Goal: Find contact information: Find contact information

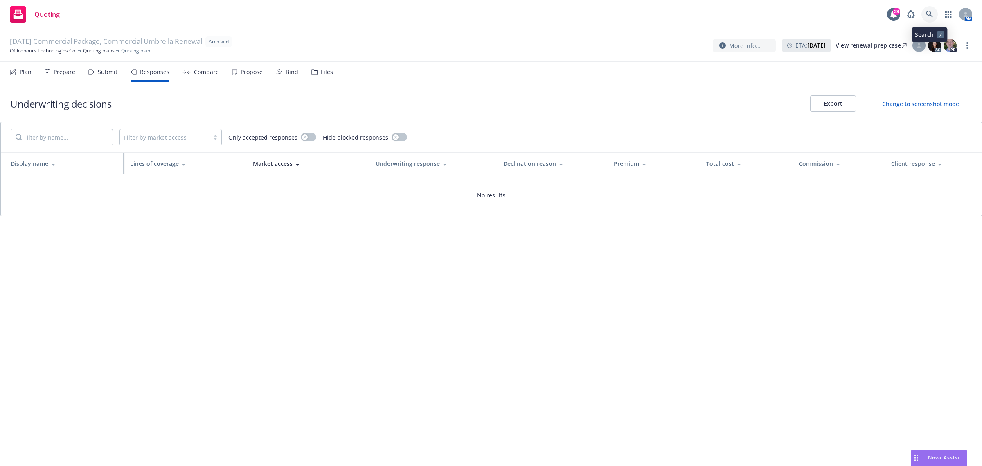
click at [924, 13] on link at bounding box center [929, 14] width 16 height 16
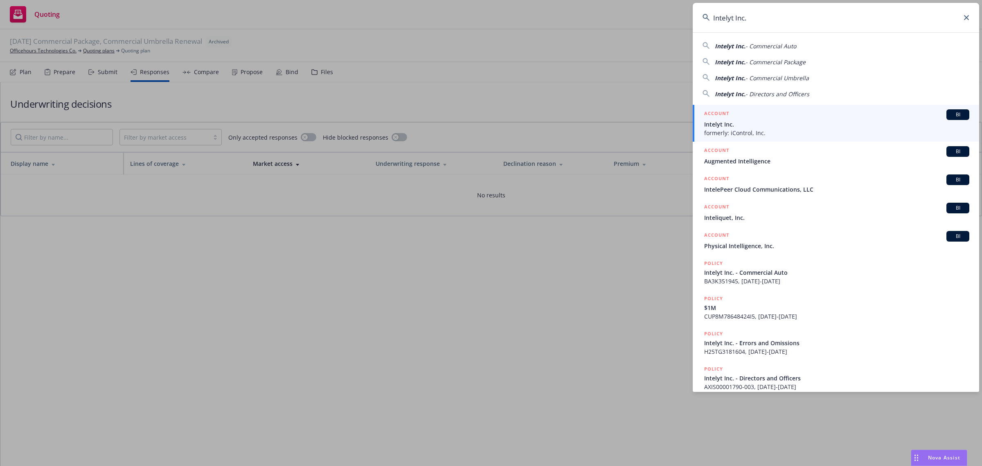
type input "Intelyt Inc."
click at [743, 122] on span "Intelyt Inc." at bounding box center [836, 124] width 265 height 9
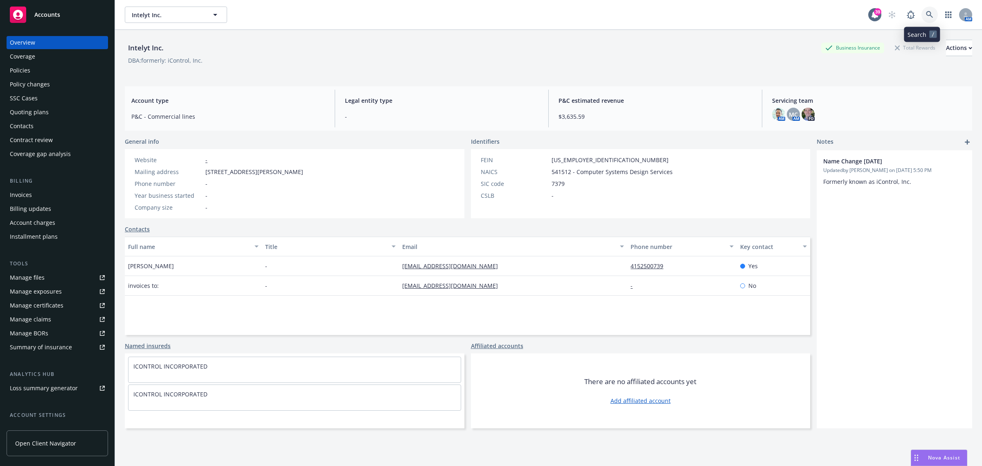
click at [925, 11] on link at bounding box center [929, 15] width 16 height 16
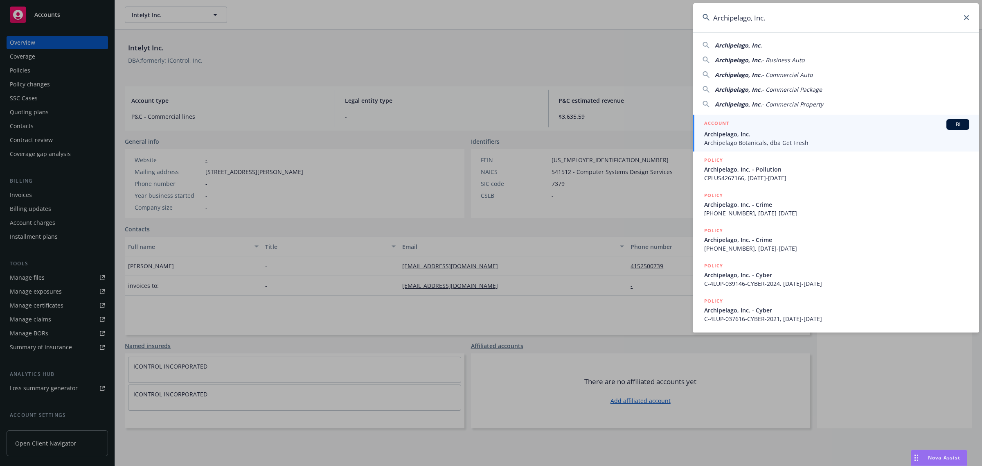
type input "Archipelago, Inc."
drag, startPoint x: 759, startPoint y: 129, endPoint x: 701, endPoint y: 129, distance: 58.1
click at [757, 130] on span "Archipelago, Inc." at bounding box center [836, 134] width 265 height 9
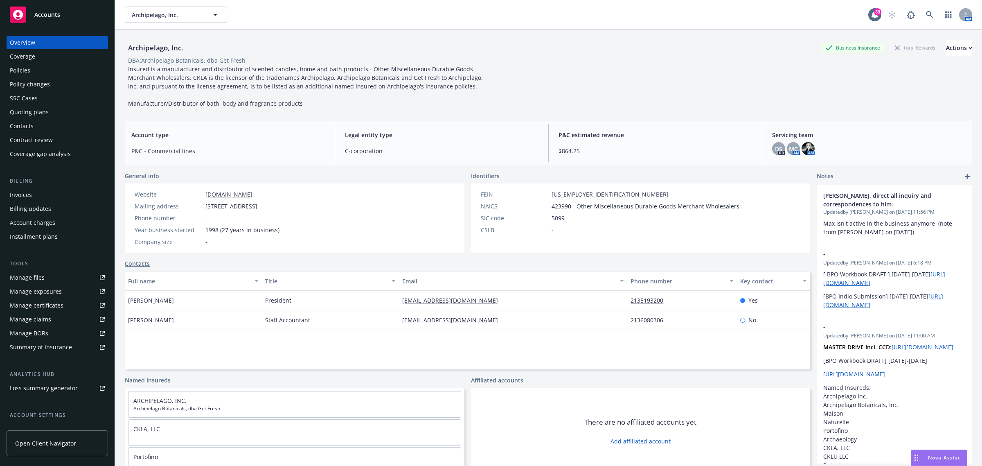
click at [37, 67] on div "Policies" at bounding box center [57, 70] width 95 height 13
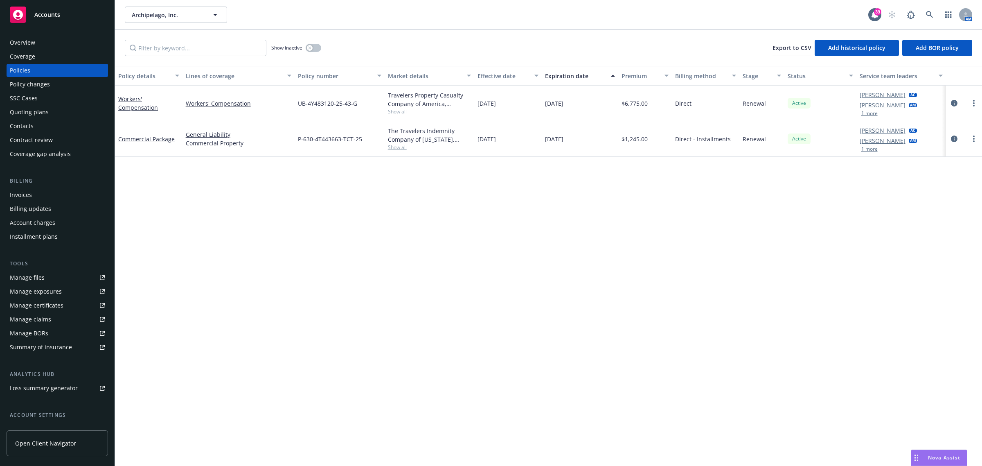
click at [47, 54] on div "Coverage" at bounding box center [57, 56] width 95 height 13
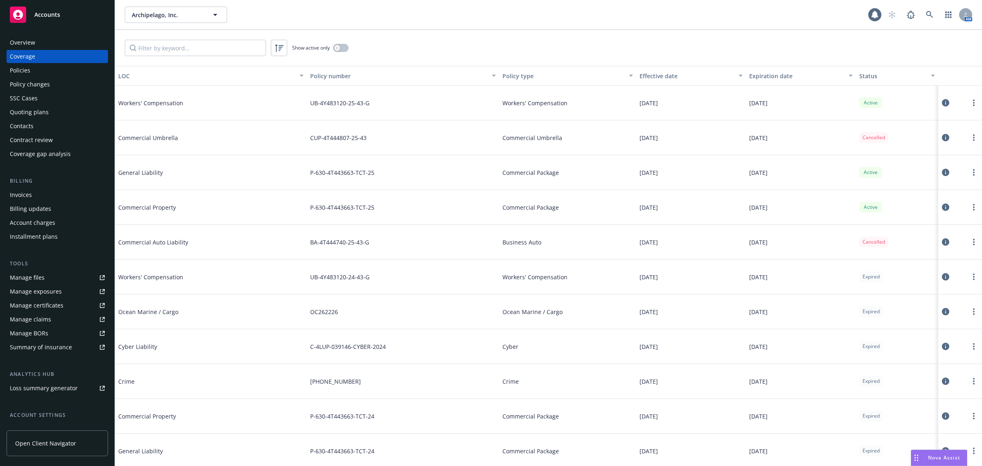
click at [61, 48] on div "Overview" at bounding box center [57, 42] width 95 height 13
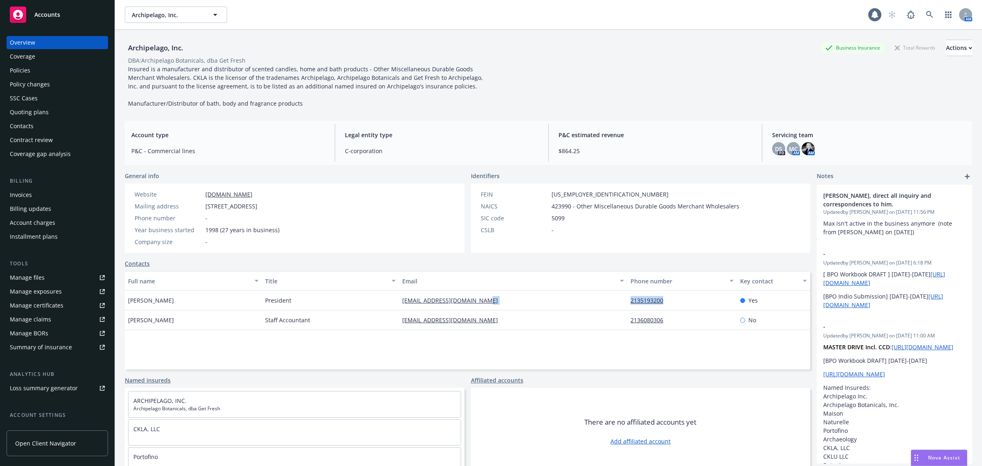
drag, startPoint x: 682, startPoint y: 295, endPoint x: 452, endPoint y: 296, distance: 229.5
click at [605, 308] on div "[PERSON_NAME] President [PERSON_NAME][EMAIL_ADDRESS][DOMAIN_NAME] 2135193200 Yes" at bounding box center [467, 300] width 685 height 20
click at [382, 297] on div "President" at bounding box center [330, 300] width 137 height 20
drag, startPoint x: 382, startPoint y: 297, endPoint x: 518, endPoint y: 297, distance: 136.2
click at [526, 304] on div "[PERSON_NAME] President [PERSON_NAME][EMAIL_ADDRESS][DOMAIN_NAME] 2135193200 Yes" at bounding box center [467, 300] width 685 height 20
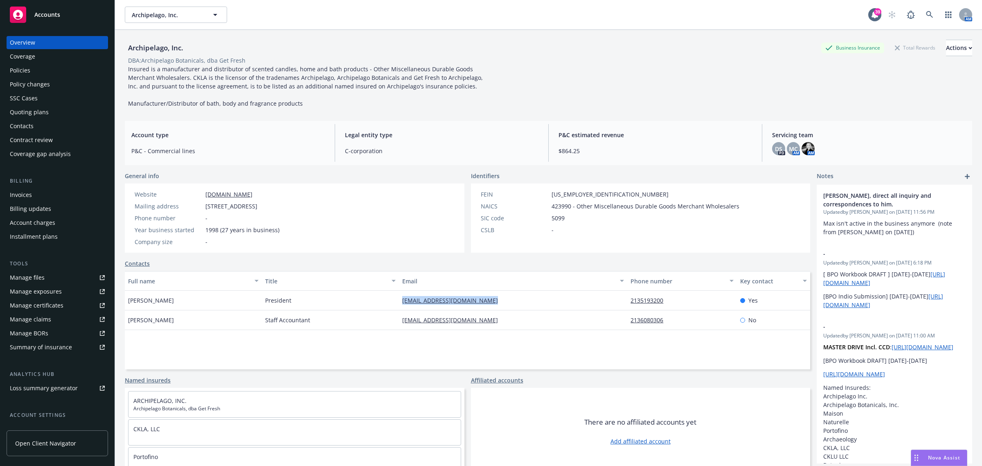
copy div "[EMAIL_ADDRESS][DOMAIN_NAME]"
